Goal: Information Seeking & Learning: Learn about a topic

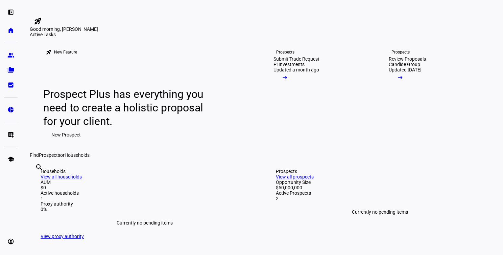
click at [11, 68] on eth-mat-symbol "folder_copy" at bounding box center [10, 70] width 7 height 7
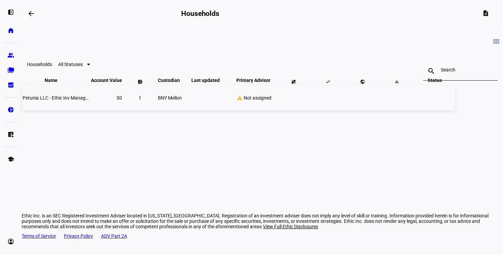
click at [99, 100] on span "Petunia LLC - Ethic Inv Management" at bounding box center [61, 97] width 76 height 5
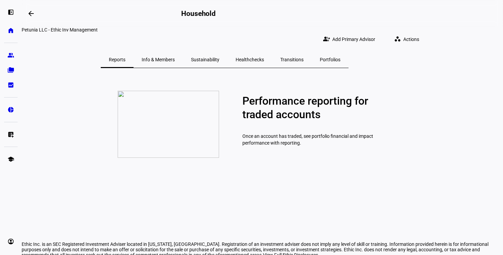
click at [175, 57] on span "Info & Members" at bounding box center [158, 59] width 33 height 5
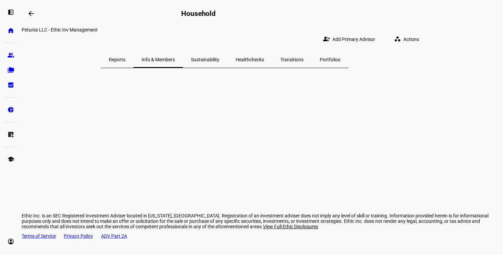
click at [220, 57] on span "Sustainability" at bounding box center [205, 59] width 28 height 5
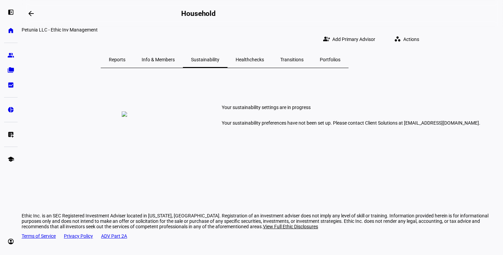
click at [264, 57] on span "Healthchecks" at bounding box center [250, 59] width 28 height 5
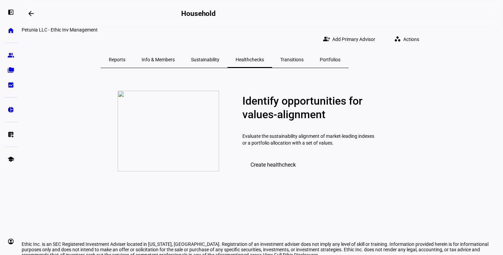
click at [304, 57] on span "Transitions" at bounding box center [291, 59] width 23 height 5
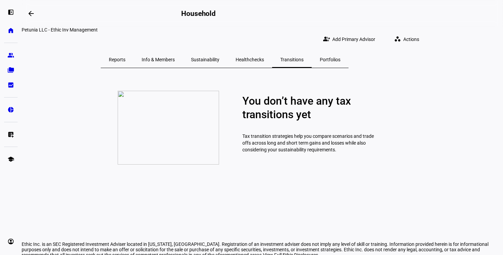
click at [341, 57] on span "Portfolios" at bounding box center [330, 59] width 21 height 5
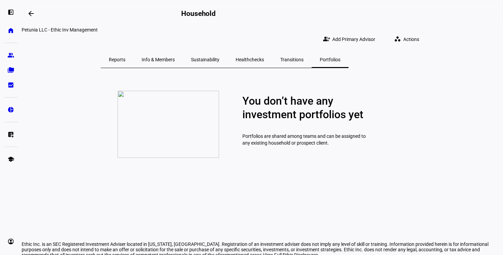
click at [126, 57] on span "Reports" at bounding box center [117, 59] width 17 height 5
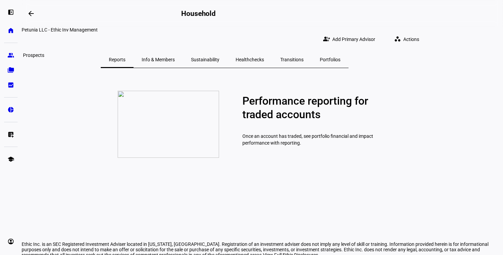
click at [12, 56] on eth-mat-symbol "group" at bounding box center [10, 55] width 7 height 7
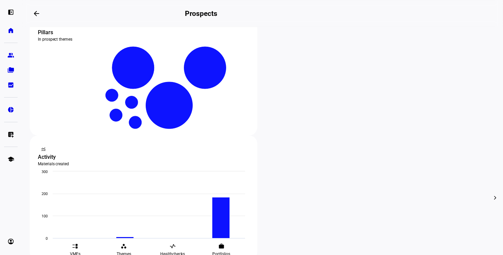
scroll to position [135, 0]
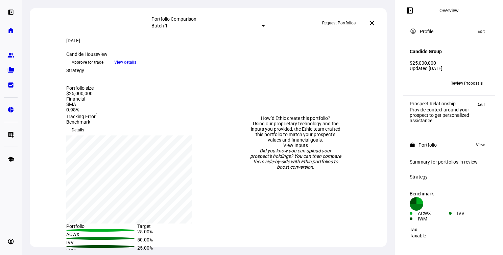
click at [54, 96] on div "Strategy Portfolio size $25,000,000" at bounding box center [137, 82] width 175 height 28
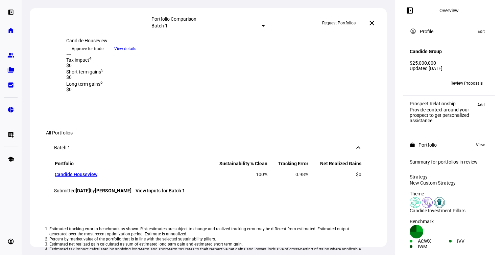
scroll to position [273, 0]
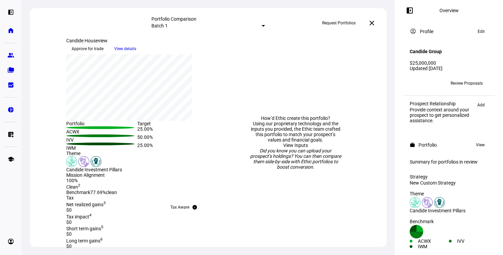
scroll to position [82, 0]
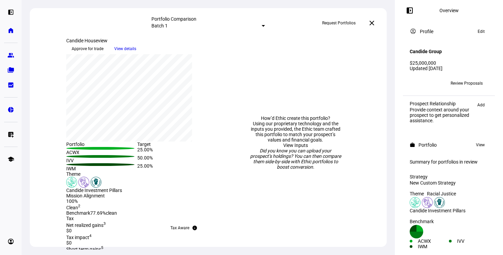
click at [442, 203] on img at bounding box center [439, 202] width 11 height 11
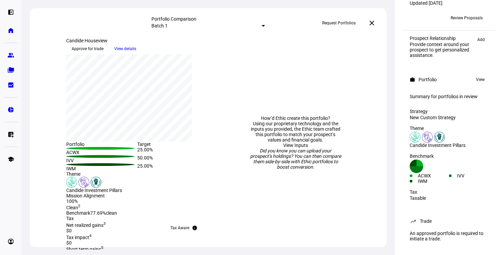
scroll to position [0, 0]
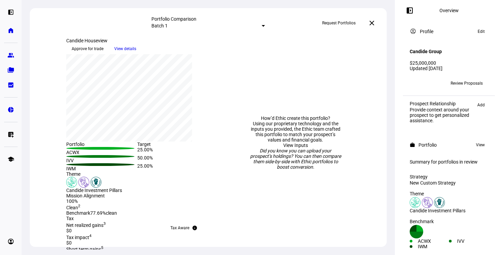
click at [292, 142] on link "View Inputs" at bounding box center [296, 144] width 25 height 5
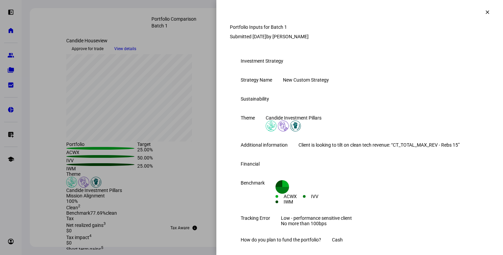
drag, startPoint x: 323, startPoint y: 86, endPoint x: 313, endPoint y: 55, distance: 32.5
click at [313, 55] on div "Submitted [DATE] by [PERSON_NAME] Investment Strategy Strategy Name New Custom …" at bounding box center [360, 244] width 260 height 420
click at [313, 54] on div "Submitted [DATE] by [PERSON_NAME] Investment Strategy Strategy Name New Custom …" at bounding box center [360, 244] width 260 height 420
click at [322, 120] on div "Candide Investment Pillars" at bounding box center [294, 117] width 56 height 5
click at [289, 131] on img at bounding box center [283, 125] width 11 height 11
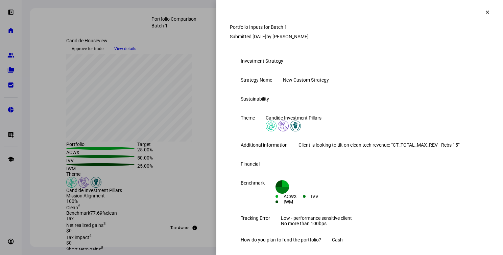
click at [191, 100] on div at bounding box center [251, 127] width 503 height 255
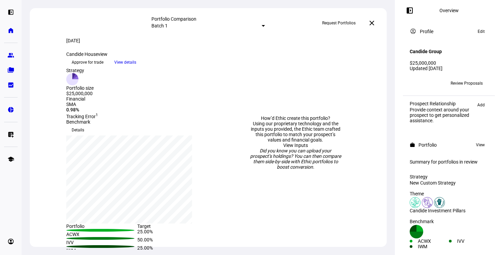
click at [452, 78] on span "Review Proposals" at bounding box center [467, 83] width 32 height 11
click at [10, 84] on eth-mat-symbol "bid_landscape" at bounding box center [10, 85] width 7 height 7
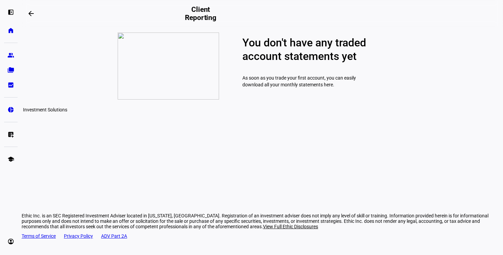
click at [12, 108] on eth-mat-symbol "pie_chart" at bounding box center [10, 109] width 7 height 7
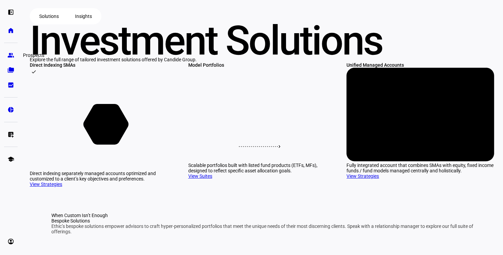
click at [11, 53] on eth-mat-symbol "group" at bounding box center [10, 55] width 7 height 7
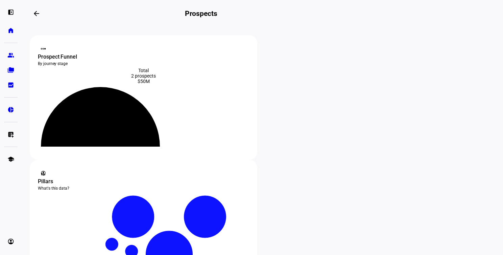
click at [249, 177] on div "Pillars" at bounding box center [143, 181] width 211 height 8
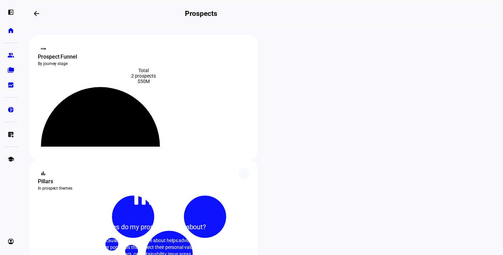
click at [215, 237] on p "Knowing which causes prospects care about helps advisors connect with them over…" at bounding box center [144, 250] width 142 height 27
